Goal: Complete application form

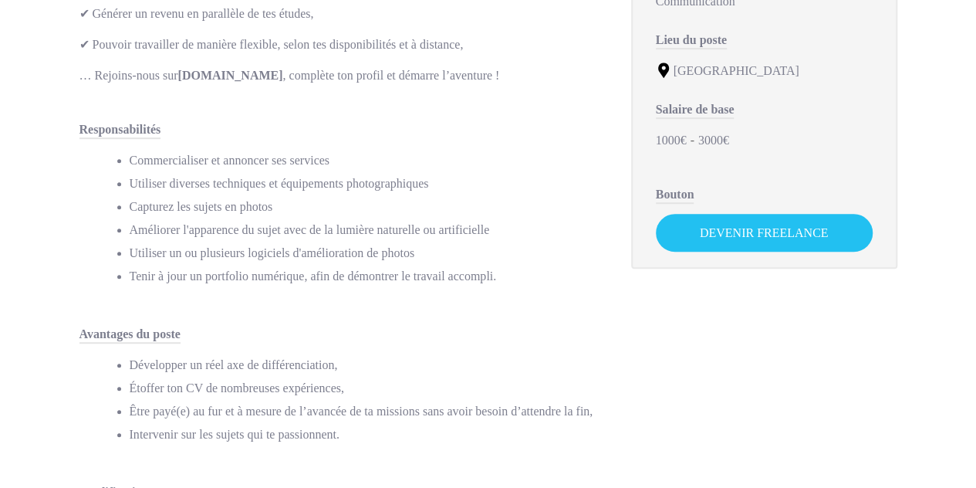
scroll to position [421, 0]
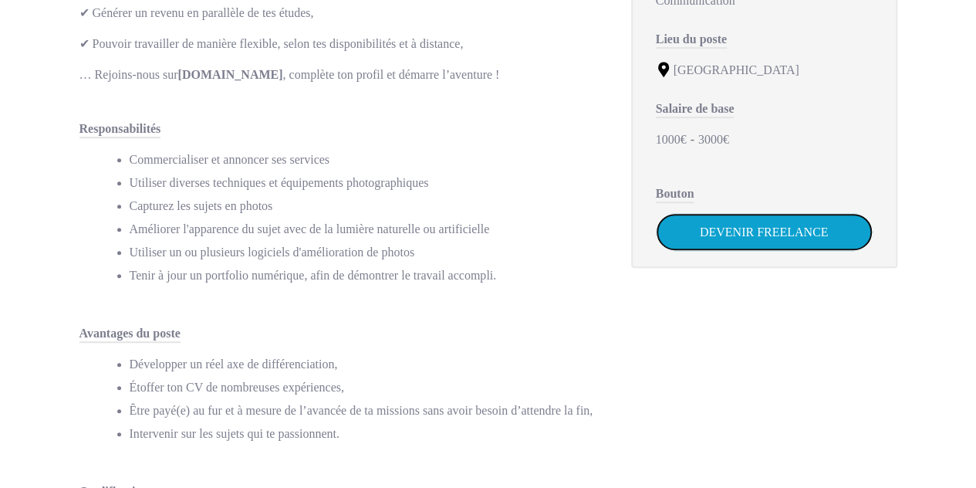
click at [751, 226] on link "Devenir Freelance" at bounding box center [764, 232] width 217 height 38
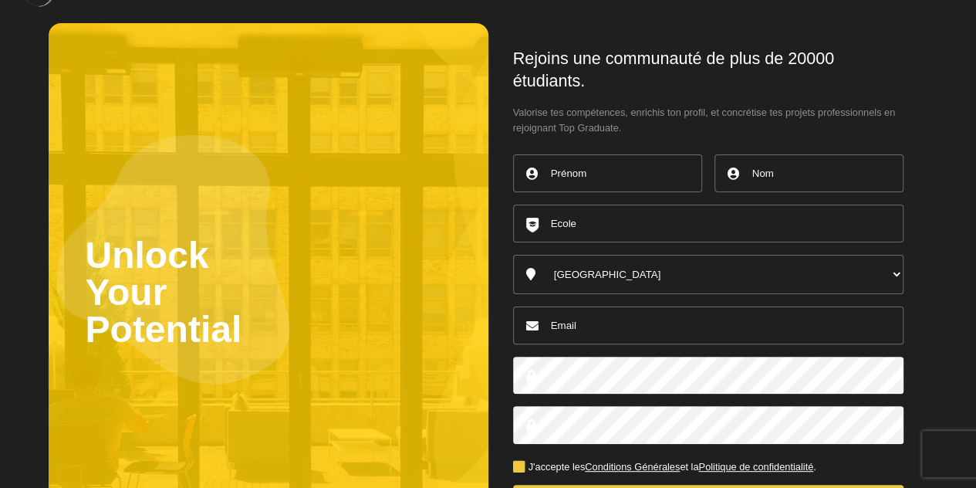
scroll to position [15, 0]
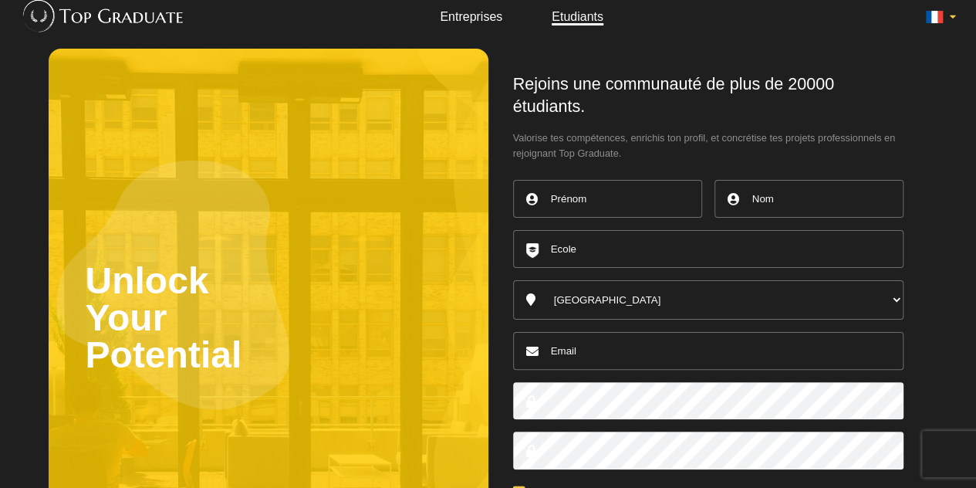
click at [593, 249] on input "text" at bounding box center [708, 249] width 390 height 38
click at [586, 212] on input "text" at bounding box center [607, 199] width 189 height 38
type input "v"
type input "Val"
click at [782, 182] on input "text" at bounding box center [808, 199] width 189 height 38
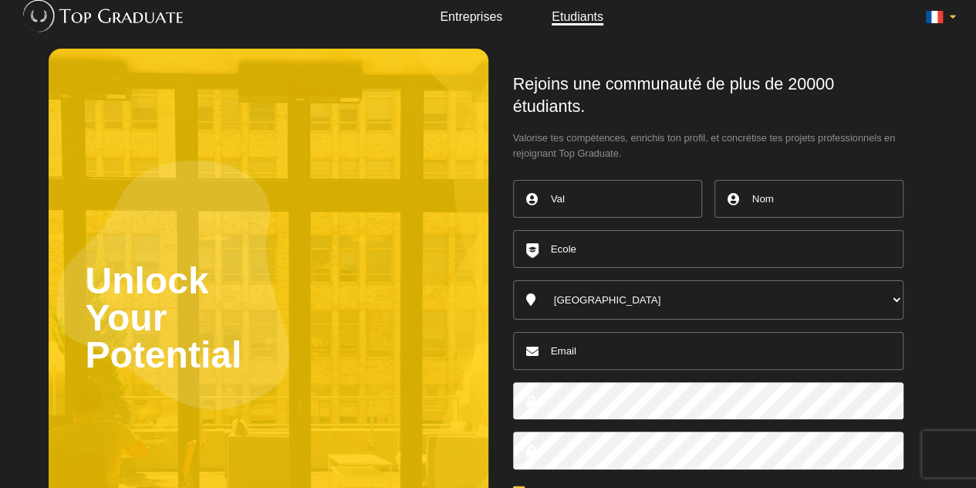
type input "Aymard"
type input "[EMAIL_ADDRESS][DOMAIN_NAME]"
click at [719, 252] on input "text" at bounding box center [708, 249] width 390 height 38
type input "S"
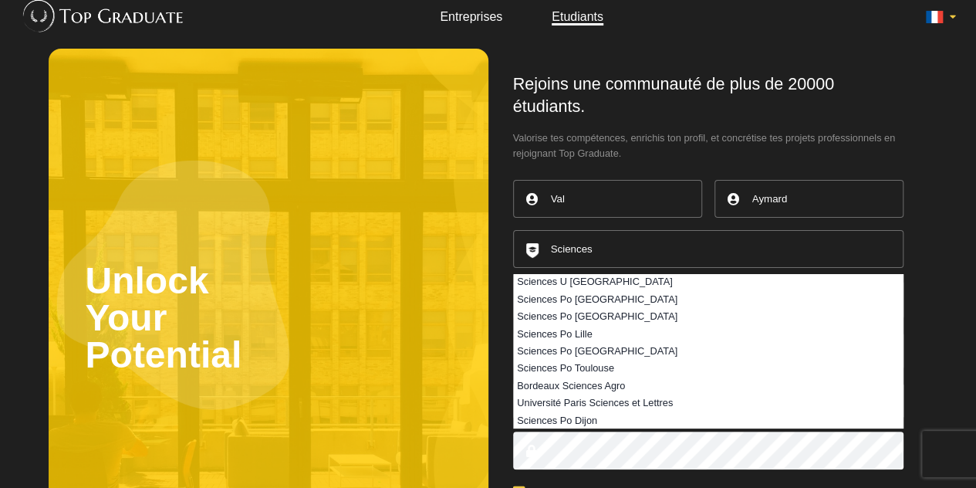
click at [603, 363] on li "Sciences Po Toulouse" at bounding box center [708, 368] width 389 height 17
type input "Sciences Po Toulouse"
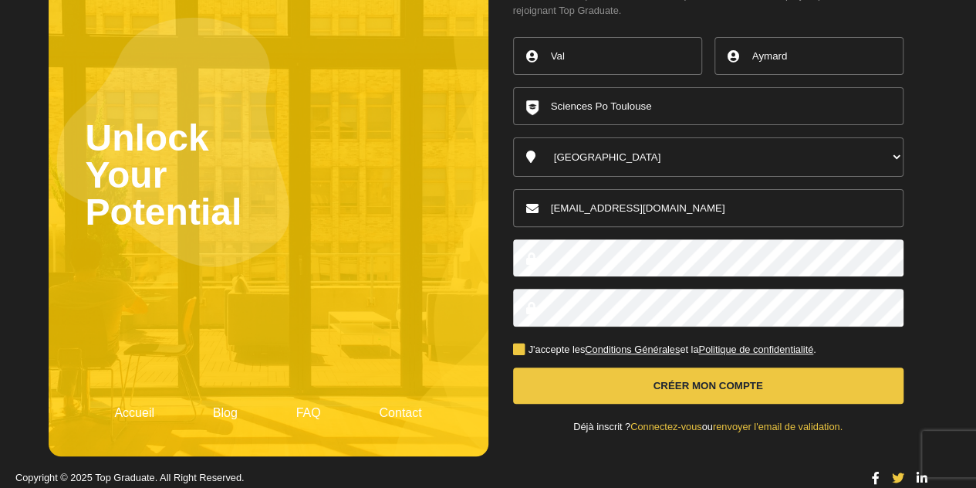
scroll to position [160, 0]
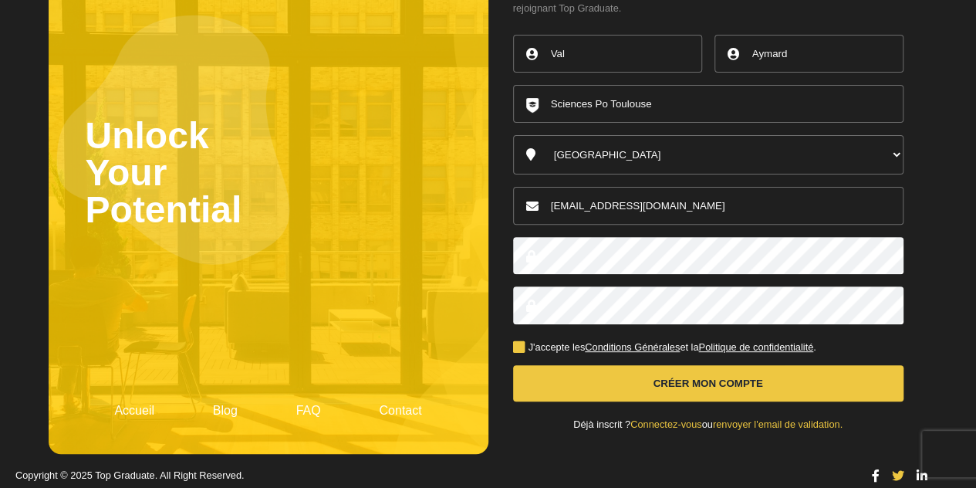
click at [659, 377] on button "Créer mon compte" at bounding box center [708, 383] width 390 height 36
click at [647, 375] on button "Créer mon compte" at bounding box center [708, 383] width 390 height 36
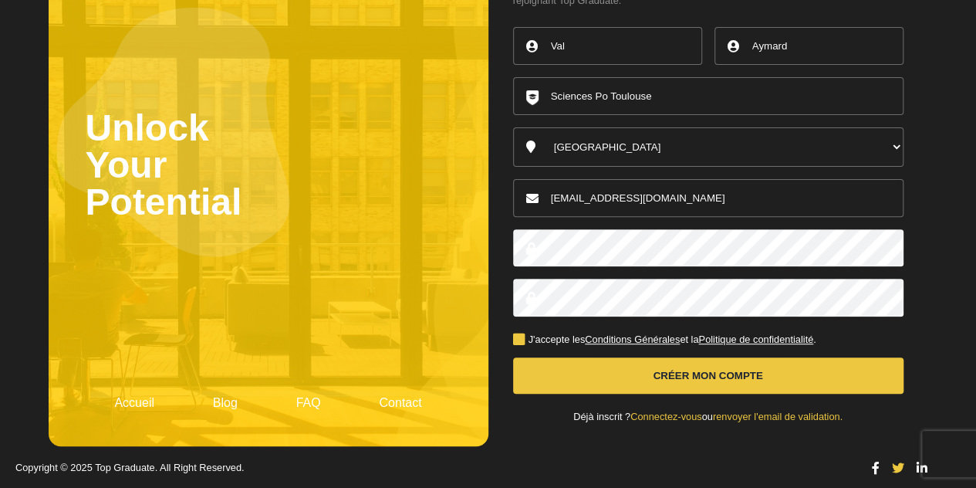
scroll to position [168, 0]
click at [573, 375] on button "Créer mon compte" at bounding box center [708, 375] width 390 height 36
click at [516, 336] on label "J'accepte les Conditions Générales et la Politique de confidentialité ." at bounding box center [664, 340] width 303 height 10
click at [0, 0] on input "J'accepte les Conditions Générales et la Politique de confidentialité ." at bounding box center [0, 0] width 0 height 0
click at [578, 385] on button "Créer mon compte" at bounding box center [708, 375] width 390 height 36
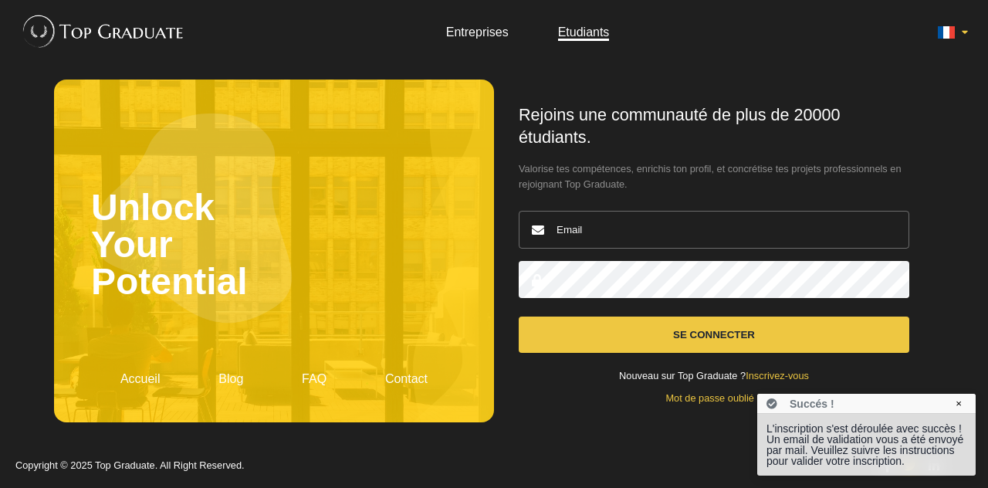
click at [527, 180] on span "Valorise tes compétences, enrichis ton profil, et concrétise tes projets profes…" at bounding box center [714, 176] width 390 height 31
click at [524, 83] on div "Rejoins une communauté de plus de 20000 étudiants. Valorise tes compétences, en…" at bounding box center [714, 253] width 440 height 349
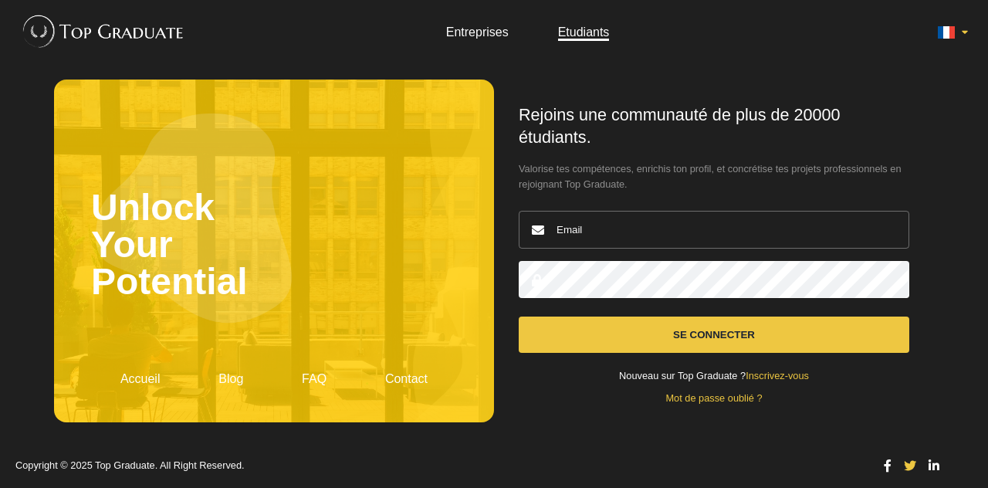
click at [713, 217] on input "email" at bounding box center [714, 230] width 390 height 38
type input "[EMAIL_ADDRESS][DOMAIN_NAME]"
click at [664, 328] on button "Se connecter" at bounding box center [714, 334] width 390 height 36
click at [654, 348] on button "Se connecter" at bounding box center [714, 334] width 390 height 36
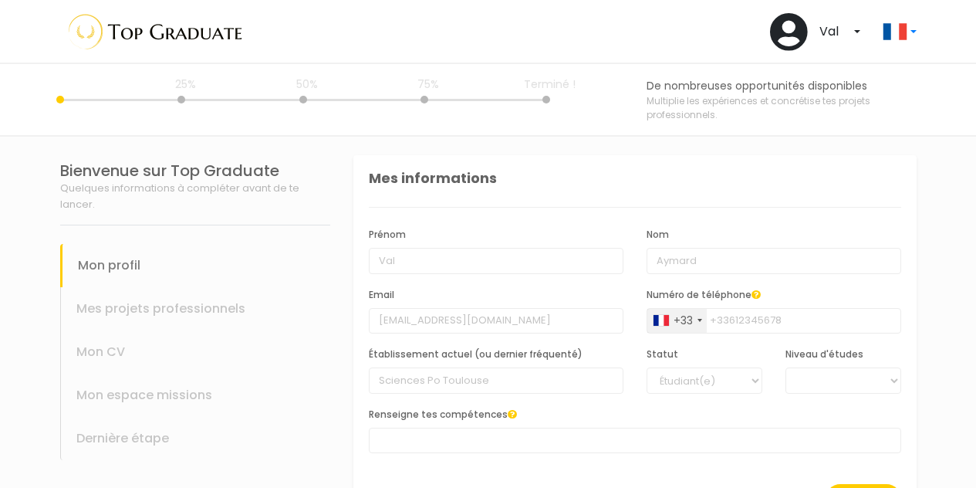
select select
click at [518, 197] on div "Mes informations" at bounding box center [635, 187] width 532 height 40
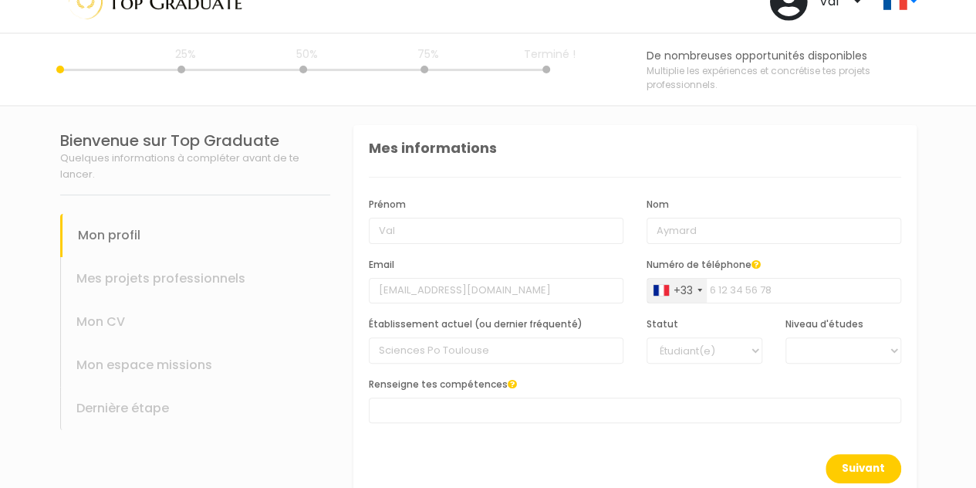
scroll to position [73, 0]
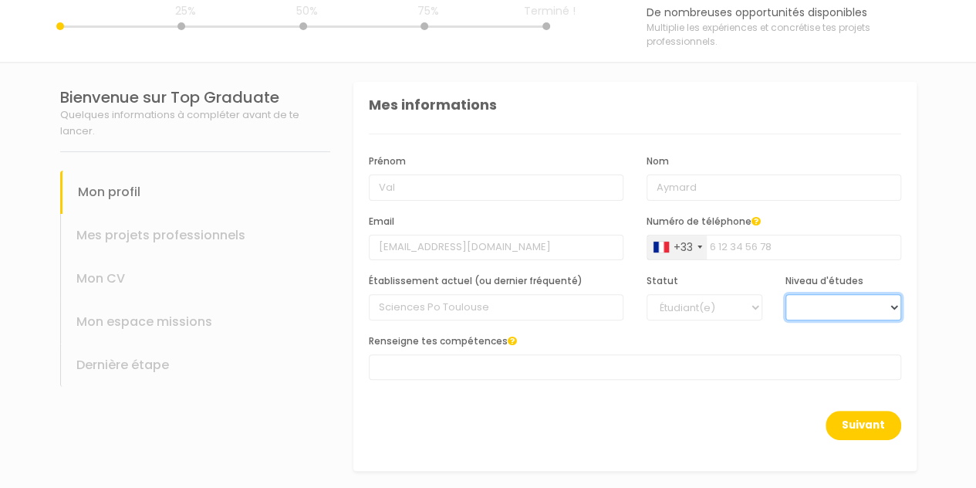
click at [812, 308] on select "BAC +6 BAC +5 BAC +4 BAC +3 BAC +2 BAC +1" at bounding box center [843, 307] width 116 height 26
select select "4"
click at [785, 294] on select "BAC +6 BAC +5 BAC +4 BAC +3 BAC +2 BAC +1" at bounding box center [843, 307] width 116 height 26
click at [640, 369] on span at bounding box center [635, 366] width 532 height 25
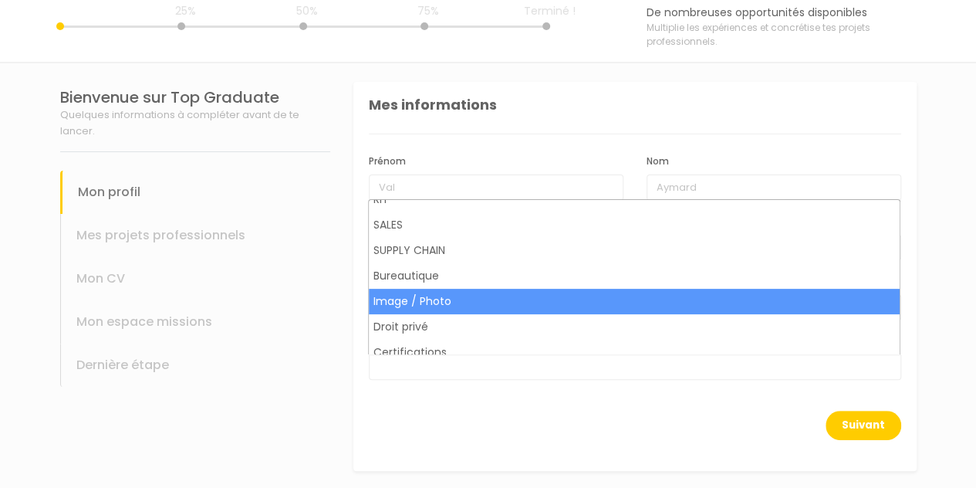
scroll to position [167, 0]
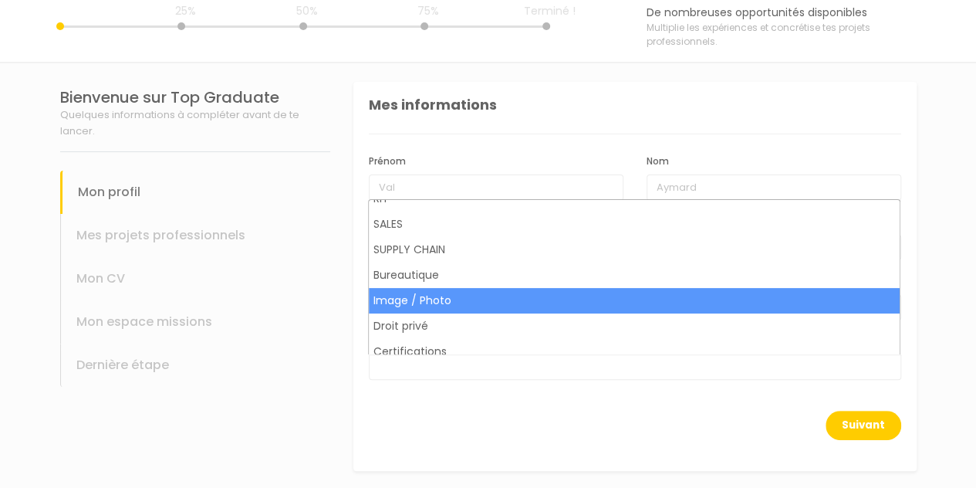
select select "31"
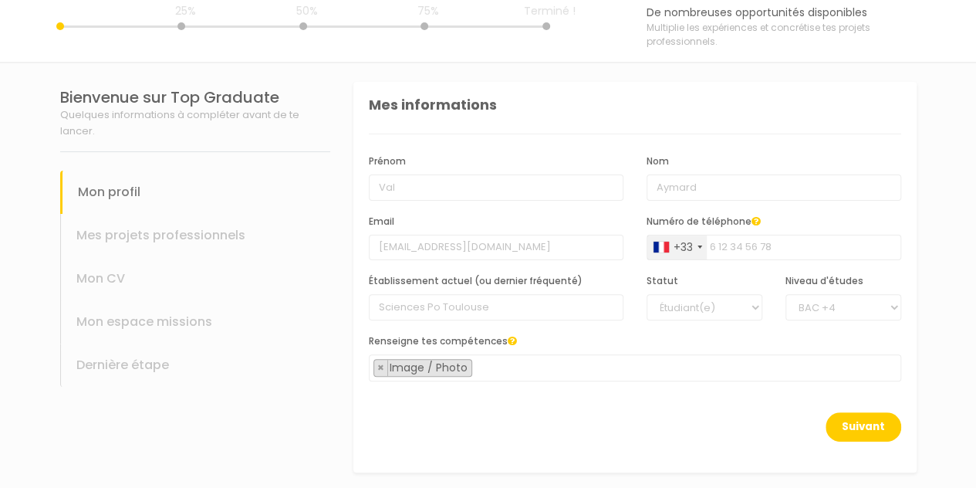
scroll to position [157, 0]
click at [510, 360] on span "× Image / Photo" at bounding box center [635, 367] width 532 height 27
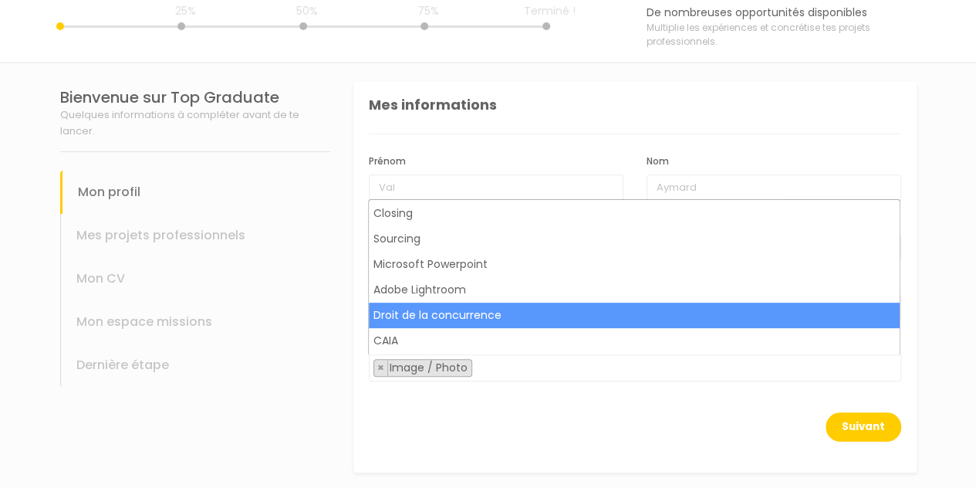
scroll to position [1106, 0]
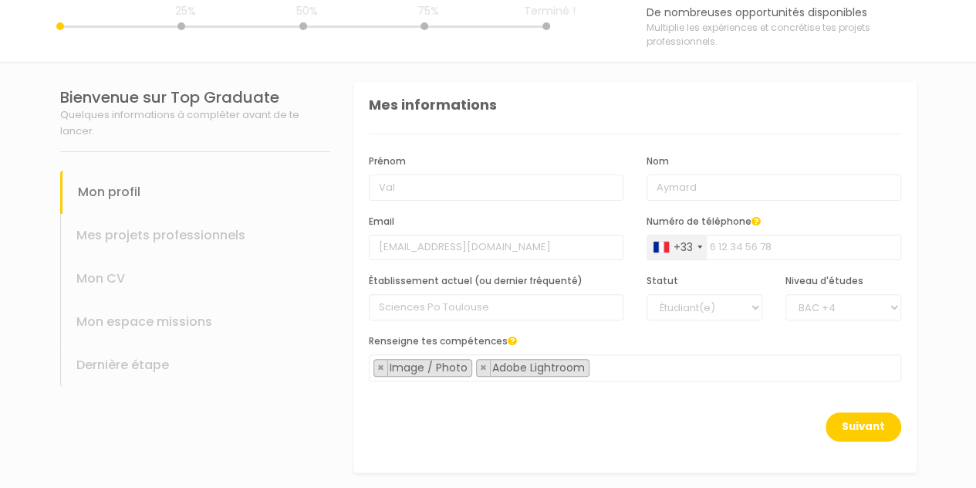
click at [619, 367] on span "× Image / Photo × Adobe Lightroom" at bounding box center [635, 367] width 532 height 27
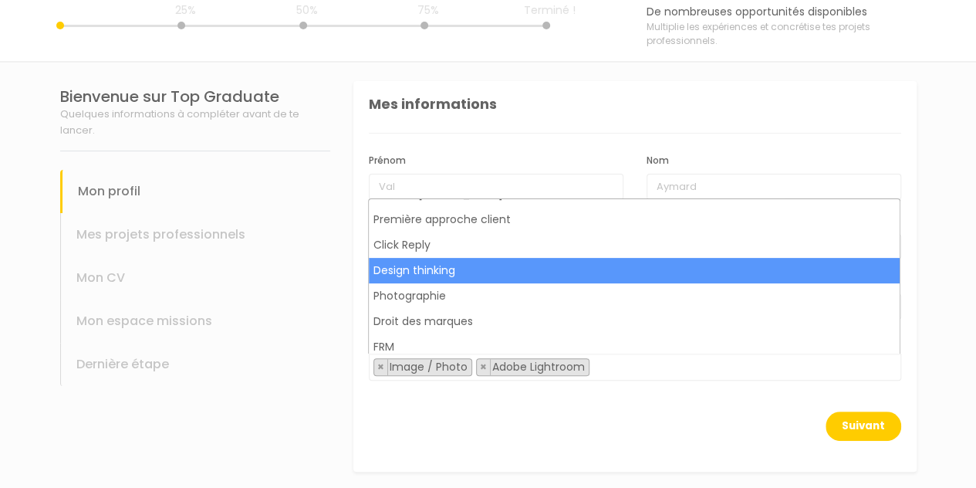
scroll to position [2968, 0]
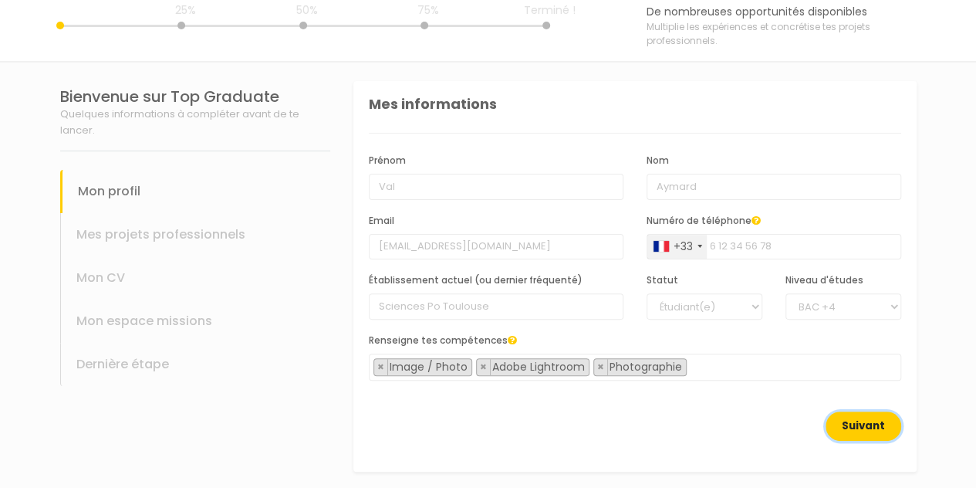
click at [857, 427] on button "Suivant" at bounding box center [864, 425] width 76 height 29
